Goal: Download file/media

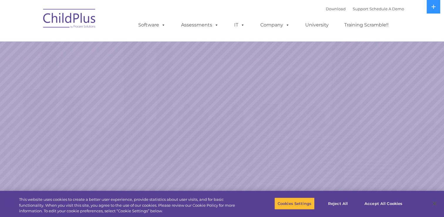
select select "MEDIUM"
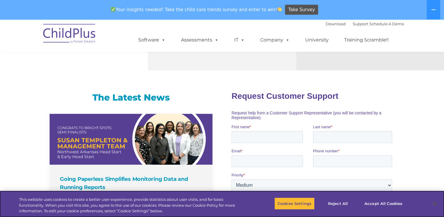
scroll to position [338, 0]
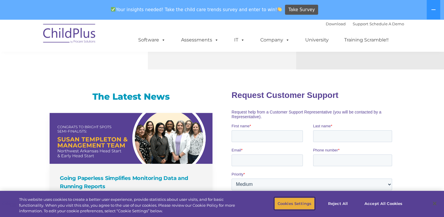
click at [288, 203] on button "Cookies Settings" at bounding box center [294, 203] width 40 height 12
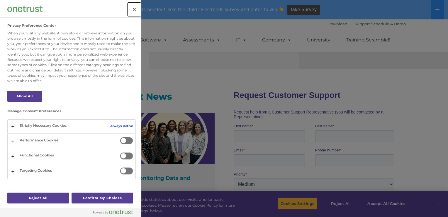
click at [133, 9] on button "Close" at bounding box center [134, 9] width 13 height 13
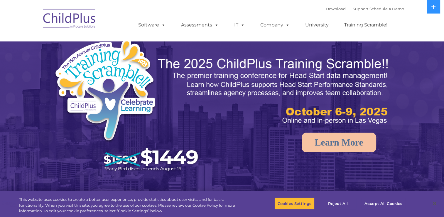
select select "MEDIUM"
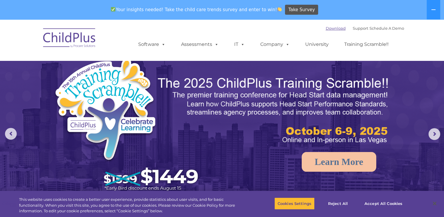
click at [330, 28] on link "Download" at bounding box center [336, 28] width 20 height 5
